Goal: Communication & Community: Answer question/provide support

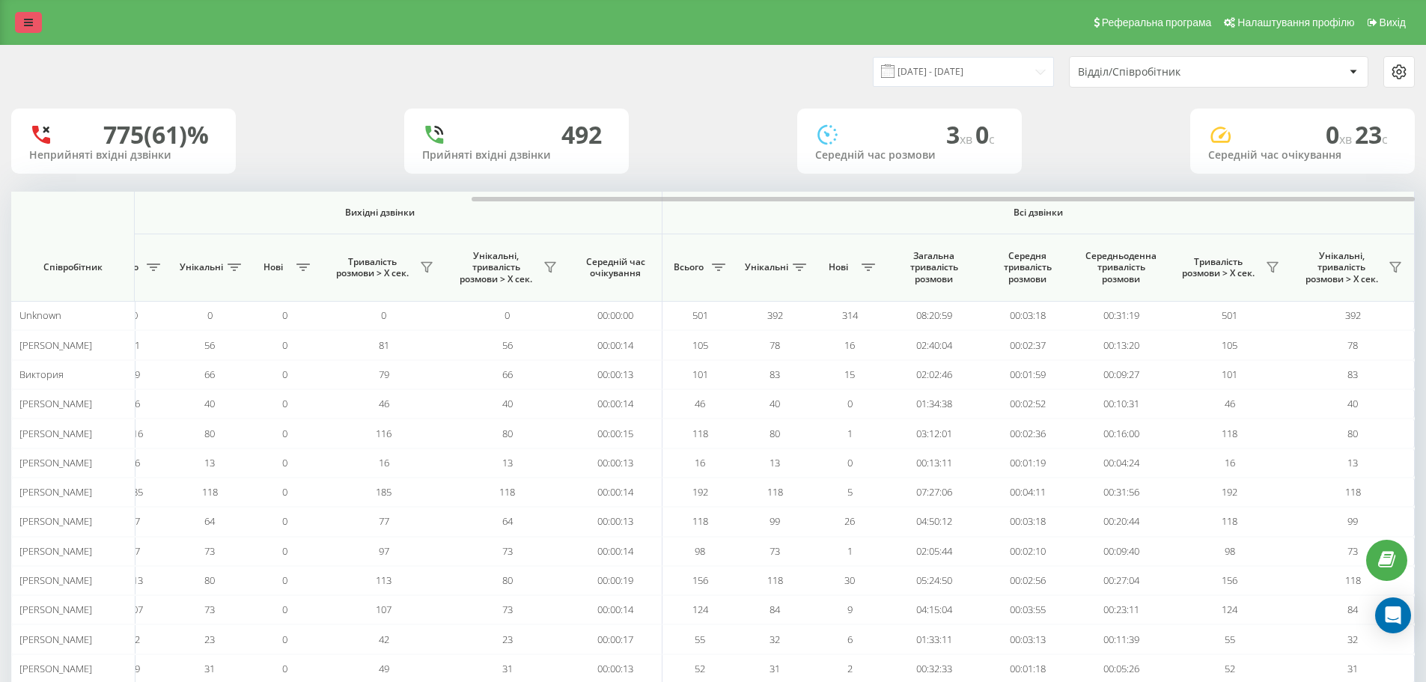
click at [29, 21] on icon at bounding box center [28, 22] width 9 height 10
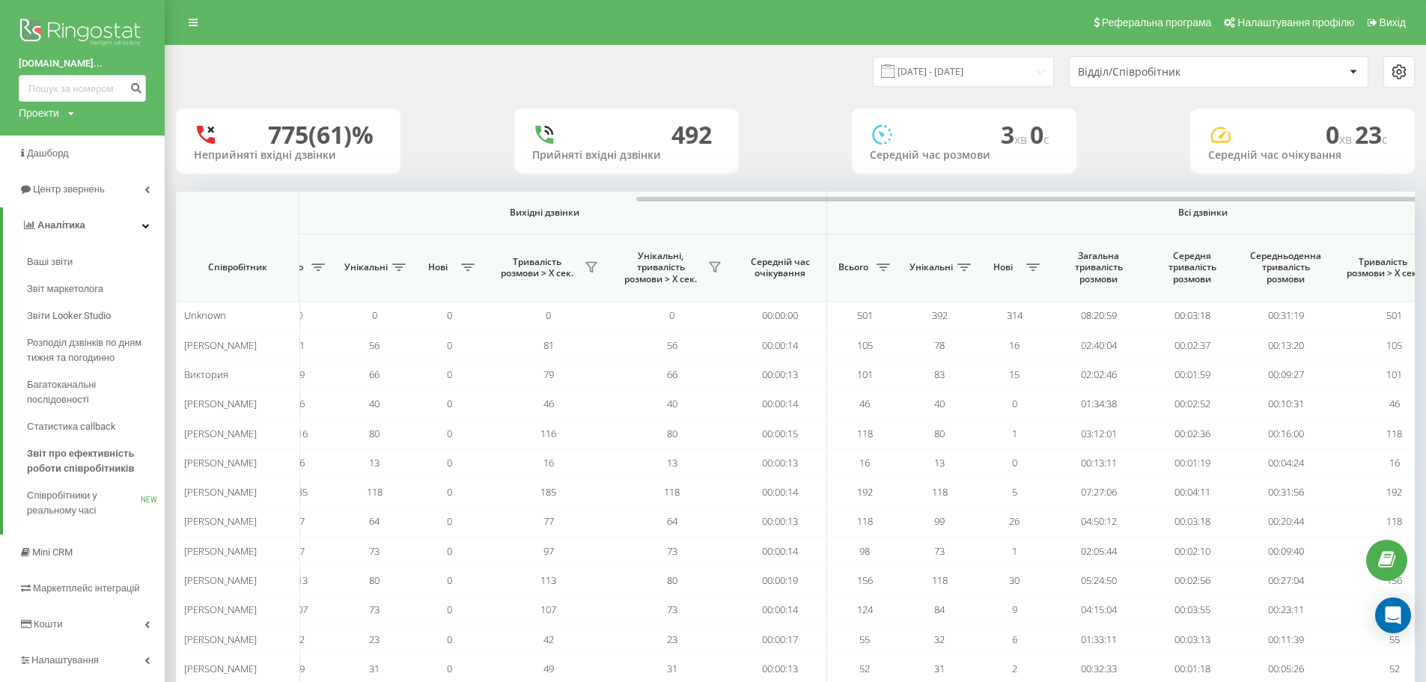
click at [73, 32] on img at bounding box center [82, 33] width 127 height 37
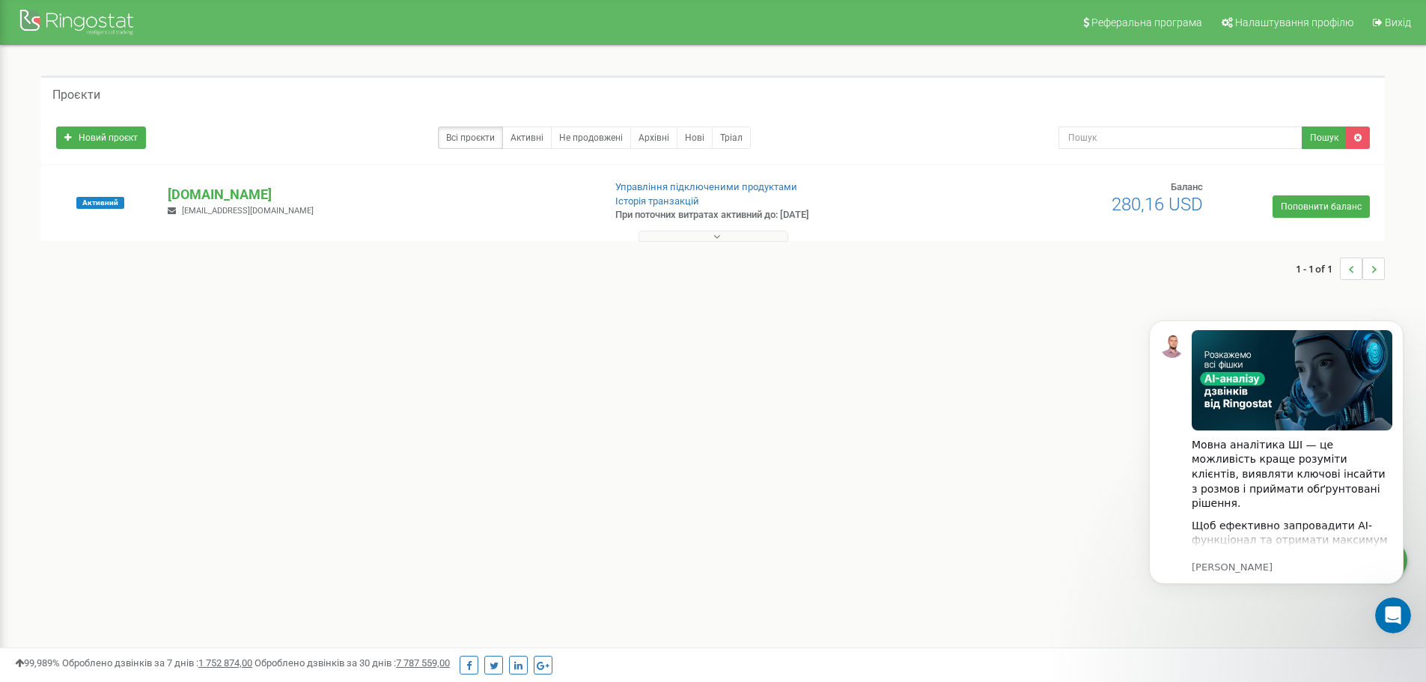
click at [428, 205] on div "globalelectric.com.ua aris.om.vlad@gmail.com" at bounding box center [379, 201] width 446 height 33
click at [267, 189] on p "[DOMAIN_NAME]" at bounding box center [379, 194] width 423 height 19
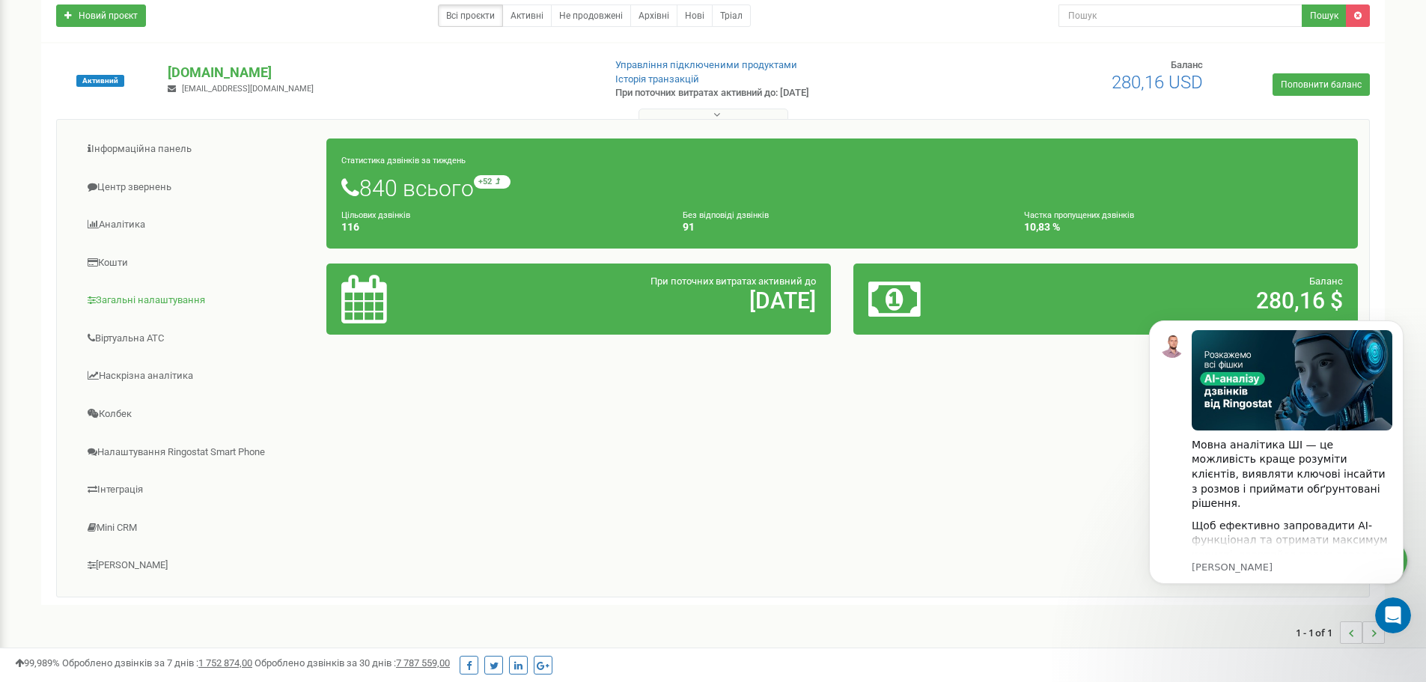
scroll to position [121, 0]
click at [150, 301] on link "Загальні налаштування" at bounding box center [197, 301] width 259 height 37
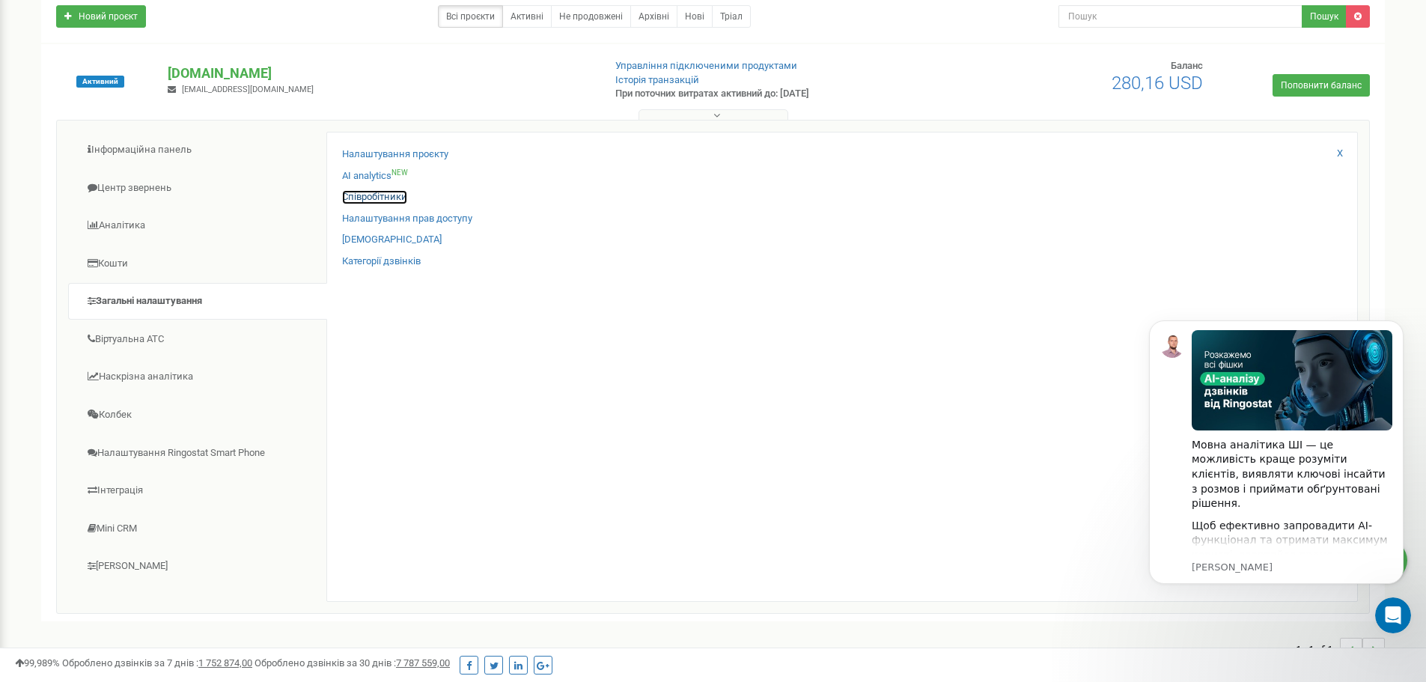
click at [398, 197] on link "Співробітники" at bounding box center [374, 197] width 65 height 14
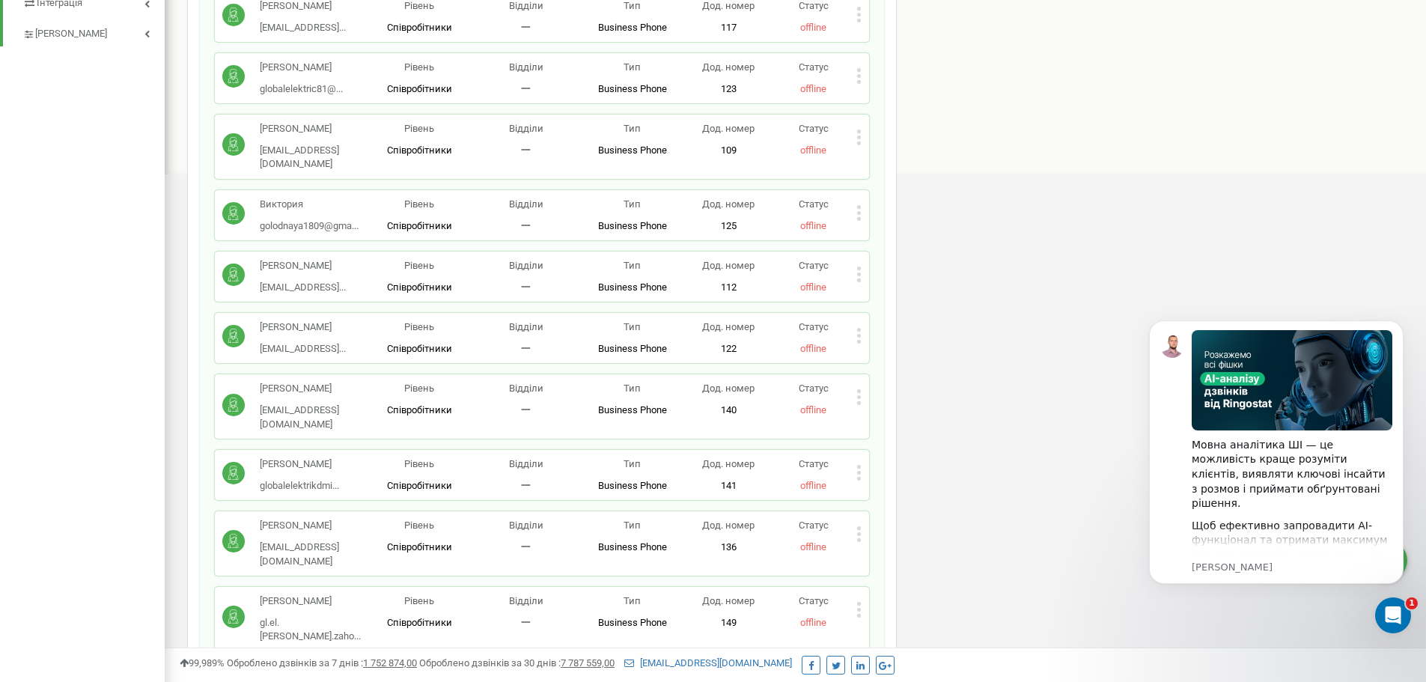
scroll to position [721, 0]
click at [1381, 621] on div "Відкрити програму для спілкування Intercom" at bounding box center [1390, 613] width 49 height 49
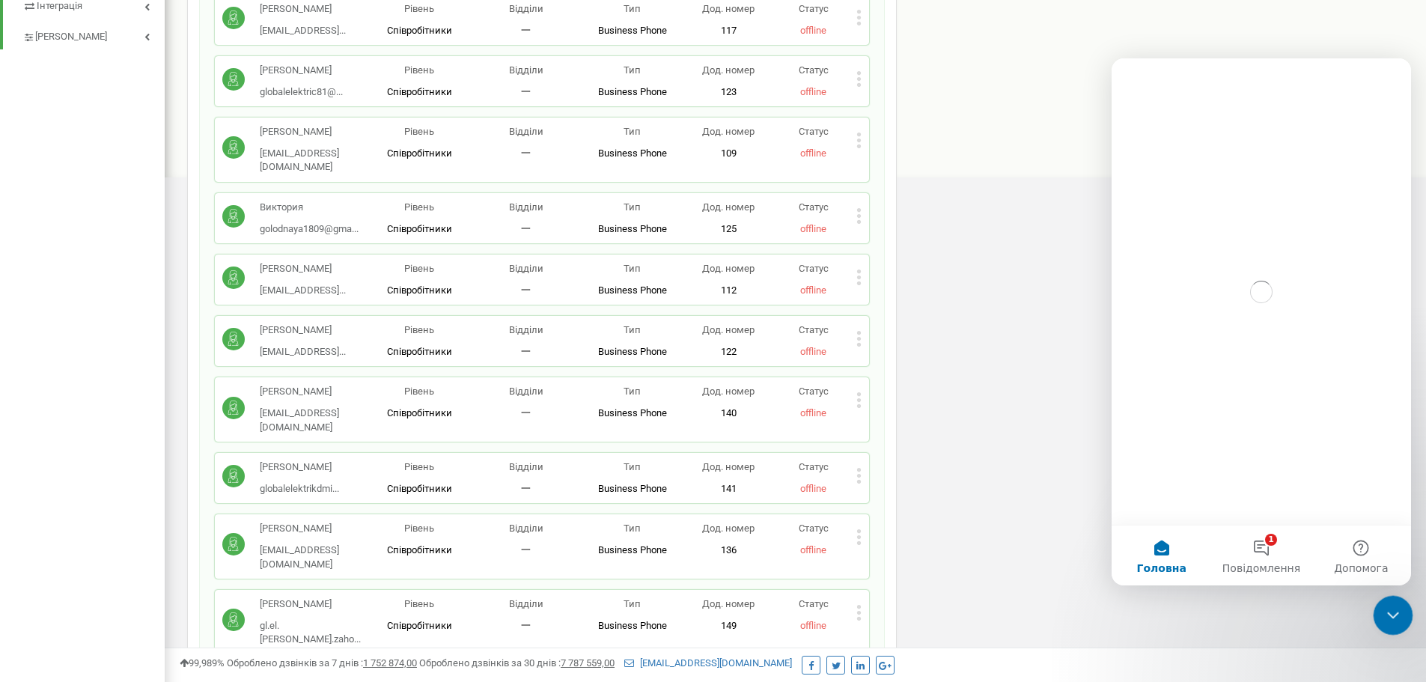
scroll to position [0, 0]
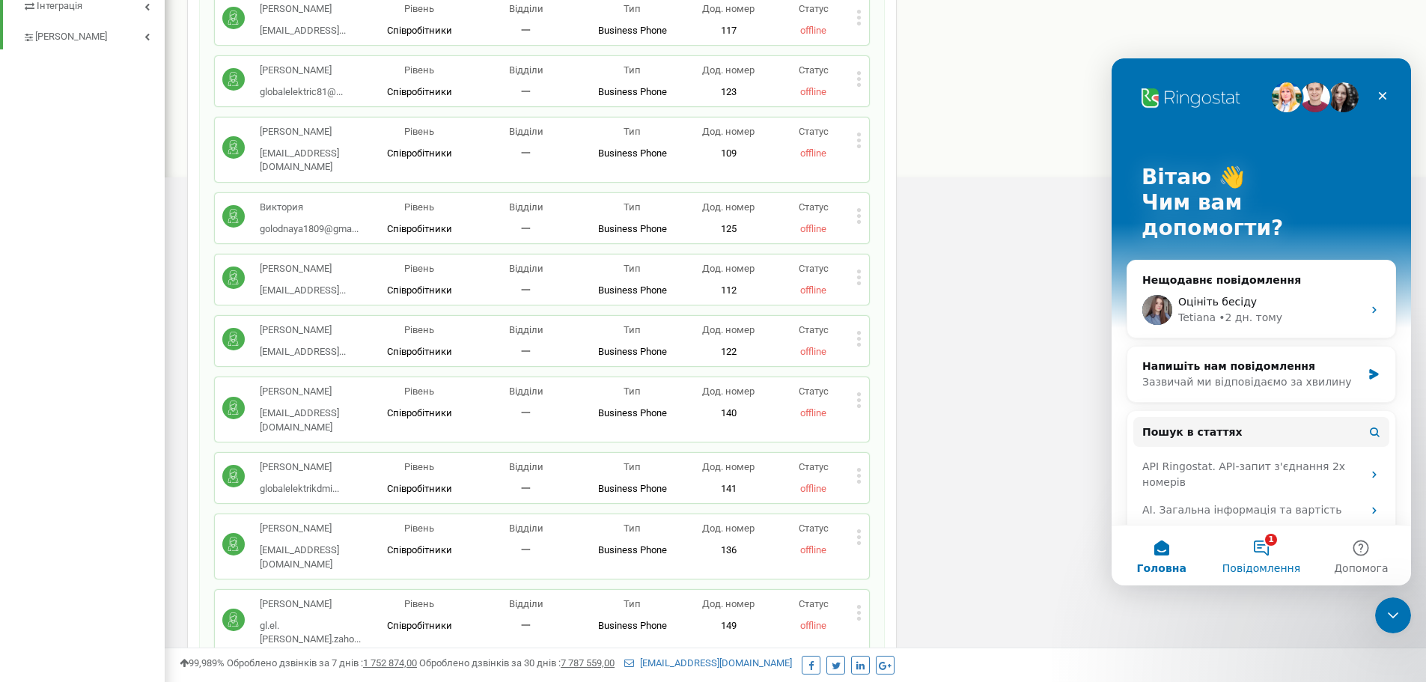
click at [1273, 568] on span "Повідомлення" at bounding box center [1262, 568] width 78 height 10
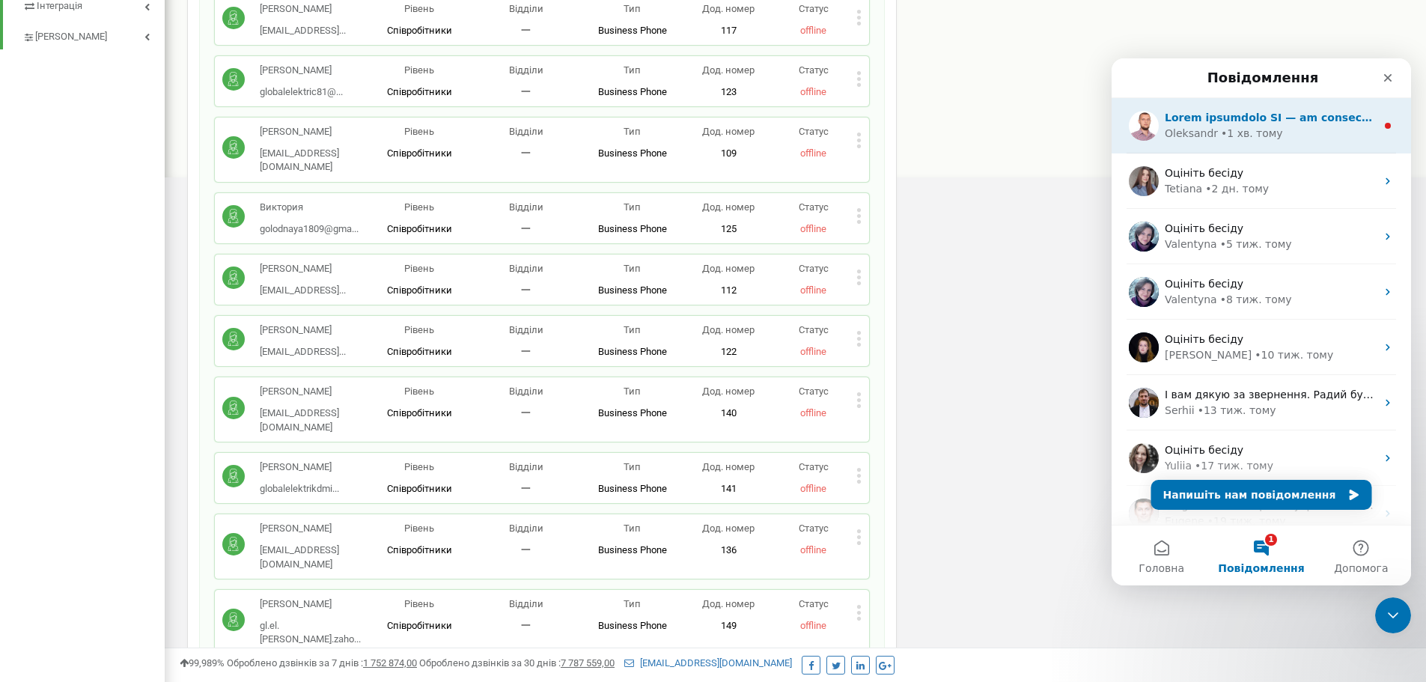
click at [1312, 140] on div "Oleksandr • 1 хв. тому" at bounding box center [1270, 134] width 211 height 16
